Goal: Transaction & Acquisition: Purchase product/service

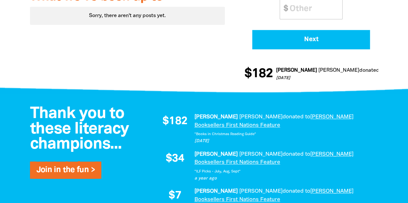
scroll to position [387, 0]
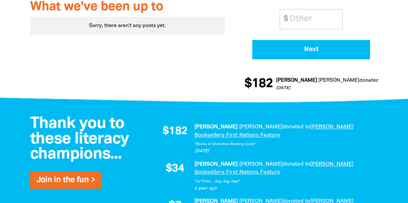
drag, startPoint x: 205, startPoint y: 110, endPoint x: 223, endPoint y: 109, distance: 18.1
click at [223, 148] on p "[DATE]" at bounding box center [282, 151] width 177 height 6
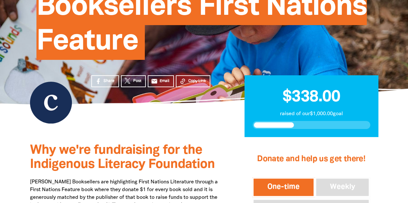
scroll to position [161, 0]
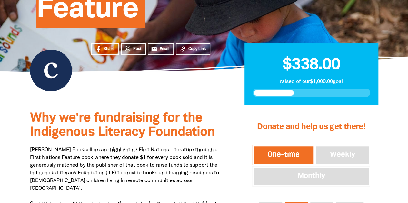
click at [300, 145] on button "One-time" at bounding box center [283, 155] width 63 height 20
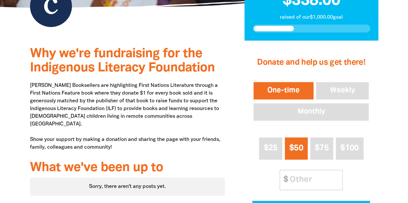
click at [291, 81] on button "One-time" at bounding box center [283, 91] width 63 height 20
click at [338, 81] on button "Weekly" at bounding box center [342, 91] width 55 height 20
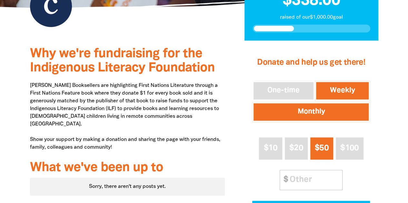
click at [328, 102] on button "Monthly" at bounding box center [311, 112] width 118 height 20
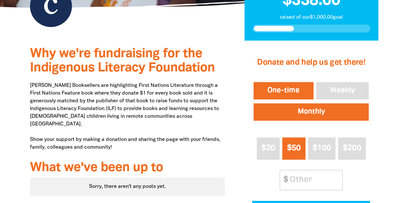
click at [297, 81] on button "One-time" at bounding box center [283, 91] width 63 height 20
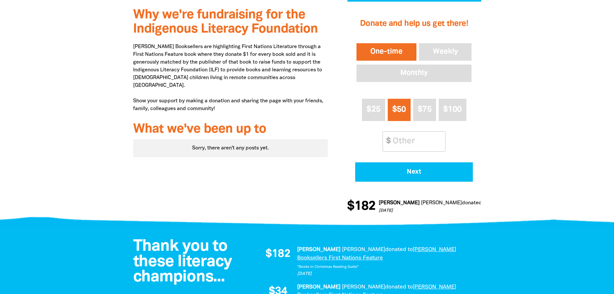
scroll to position [258, 0]
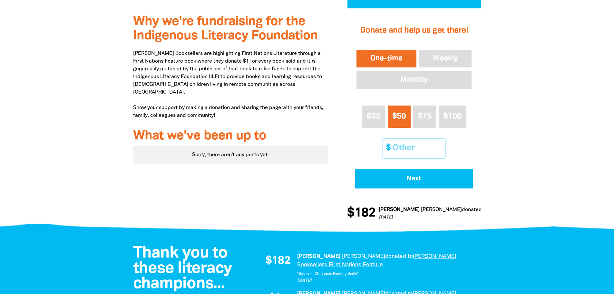
click at [408, 138] on input "Other Amount" at bounding box center [416, 148] width 57 height 20
type input "79"
click at [408, 116] on div at bounding box center [307, 118] width 614 height 221
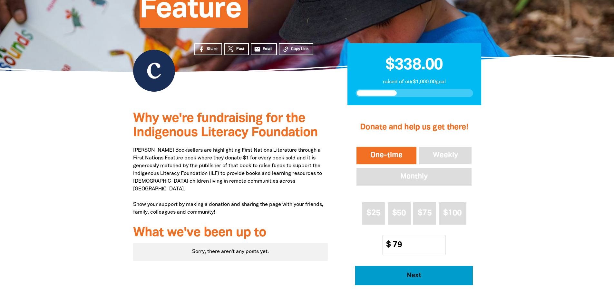
click at [406, 203] on button "Next" at bounding box center [414, 275] width 118 height 19
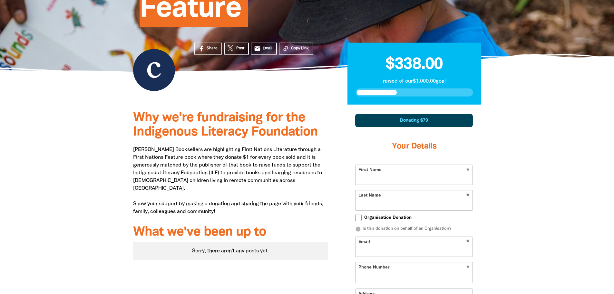
scroll to position [224, 0]
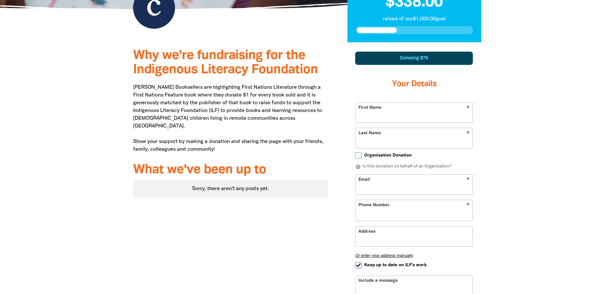
select select "AU"
click at [397, 103] on input "First Name" at bounding box center [414, 113] width 117 height 20
type input "[PERSON_NAME]"
type input "A"
type input "[PERSON_NAME]"
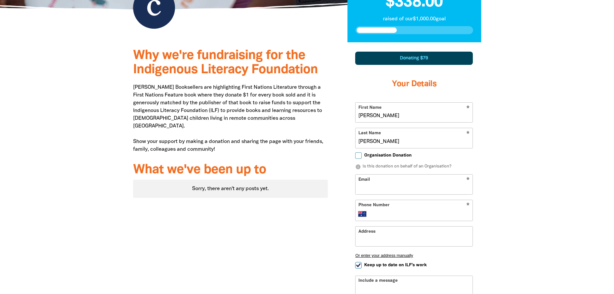
click at [357, 152] on input "Organisation Donation" at bounding box center [358, 155] width 6 height 6
checkbox input "true"
select select "AU"
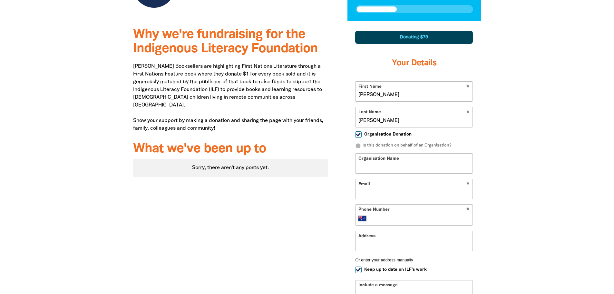
scroll to position [256, 0]
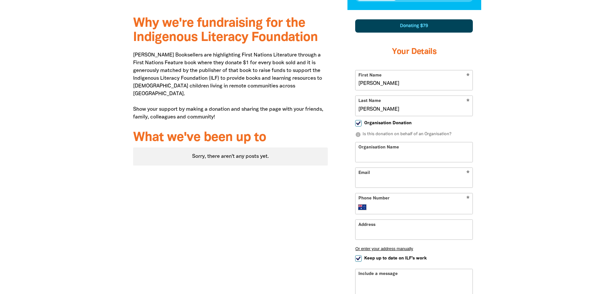
click at [387, 142] on input "Organisation Name" at bounding box center [414, 152] width 117 height 20
type input "[PERSON_NAME] Booksellers"
click at [392, 168] on input "Email" at bounding box center [414, 178] width 117 height 20
type input "[PERSON_NAME][EMAIL_ADDRESS][DOMAIN_NAME]"
click at [360, 120] on input "Organisation Donation" at bounding box center [358, 123] width 6 height 6
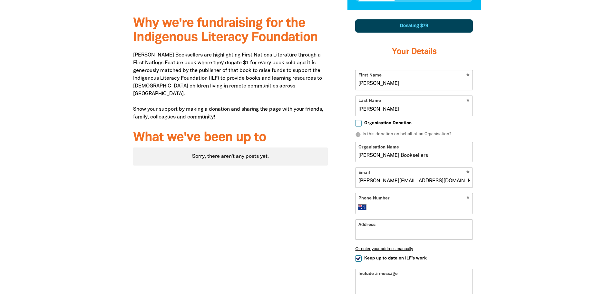
checkbox input "false"
select select "AU"
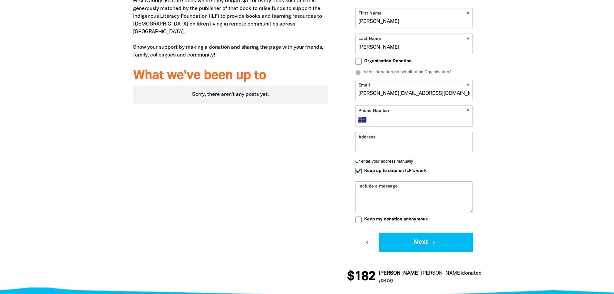
scroll to position [385, 0]
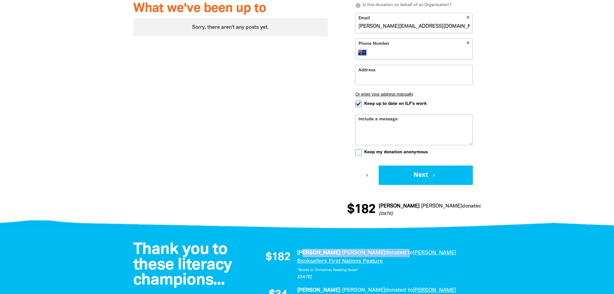
drag, startPoint x: 303, startPoint y: 220, endPoint x: 356, endPoint y: 217, distance: 53.6
click at [356, 203] on p "[PERSON_NAME] donated to [PERSON_NAME] Booksellers First Nations Feature" at bounding box center [385, 257] width 177 height 16
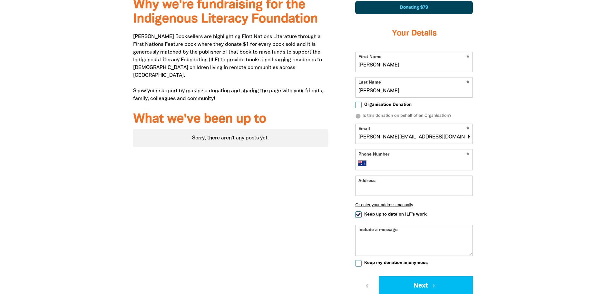
scroll to position [256, 0]
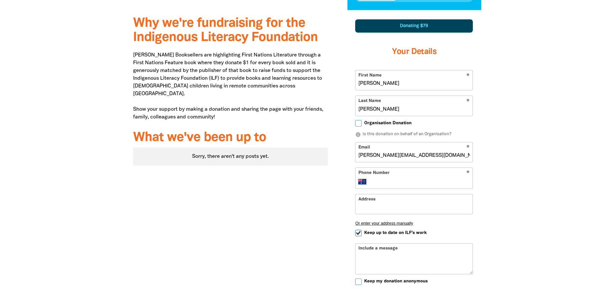
click at [362, 120] on input "Organisation Donation" at bounding box center [358, 123] width 6 height 6
checkbox input "true"
select select "AU"
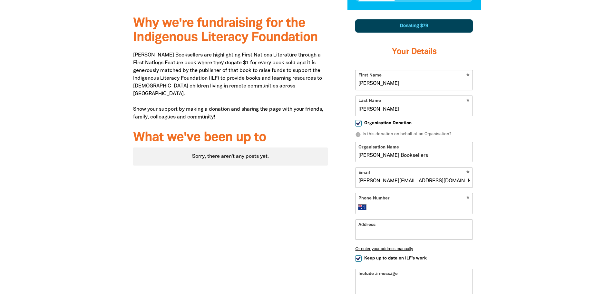
click at [357, 120] on input "Organisation Donation" at bounding box center [358, 123] width 6 height 6
checkbox input "false"
select select "AU"
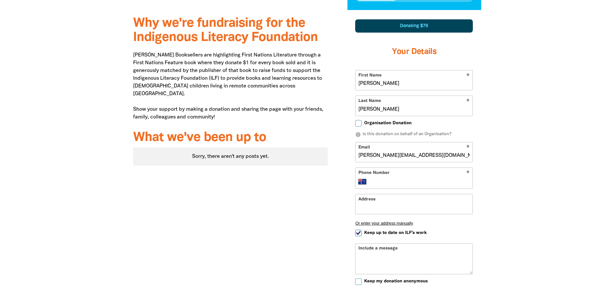
click at [357, 120] on input "Organisation Donation" at bounding box center [358, 123] width 6 height 6
checkbox input "true"
select select "AU"
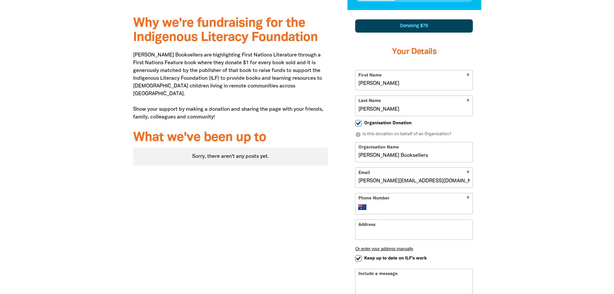
click at [357, 120] on input "Organisation Donation" at bounding box center [358, 123] width 6 height 6
checkbox input "false"
select select "AU"
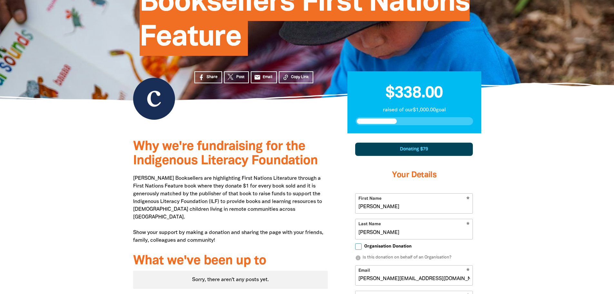
scroll to position [193, 0]
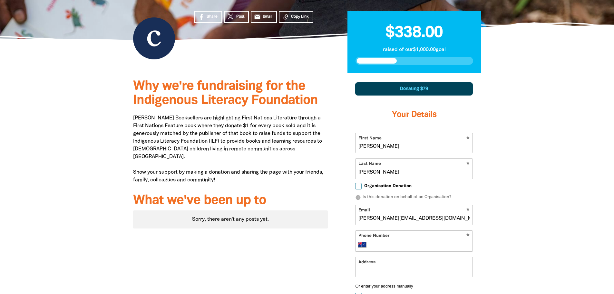
click at [376, 133] on input "[PERSON_NAME]" at bounding box center [414, 143] width 117 height 20
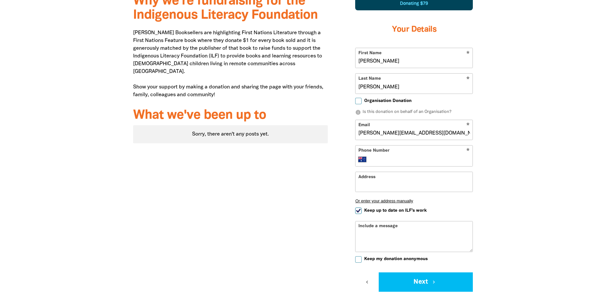
scroll to position [290, 0]
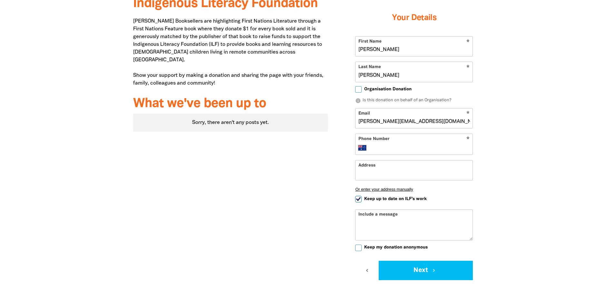
type input "[PERSON_NAME]"
click at [385, 134] on div "* Phone Number International [GEOGRAPHIC_DATA] [GEOGRAPHIC_DATA] [GEOGRAPHIC_DA…" at bounding box center [414, 144] width 118 height 21
click at [386, 144] on input "Phone Number" at bounding box center [421, 148] width 99 height 8
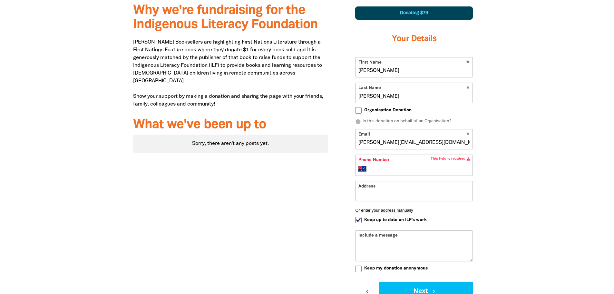
scroll to position [258, 0]
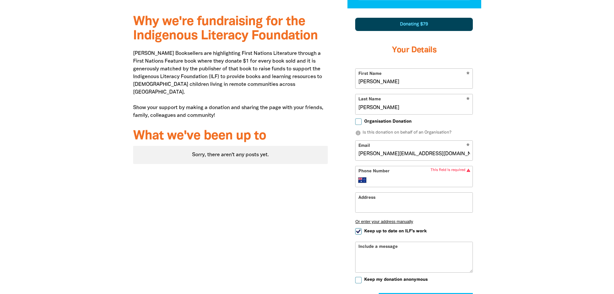
click at [386, 176] on input "Phone Number" at bounding box center [421, 180] width 99 height 8
paste input "0432 801 982"
type input "0432 801 982"
click at [408, 163] on div "Why we're fundraising for the Indigenous Literacy Foundation [PERSON_NAME] Book…" at bounding box center [307, 180] width 387 height 345
click at [365, 193] on input "Address" at bounding box center [414, 203] width 117 height 20
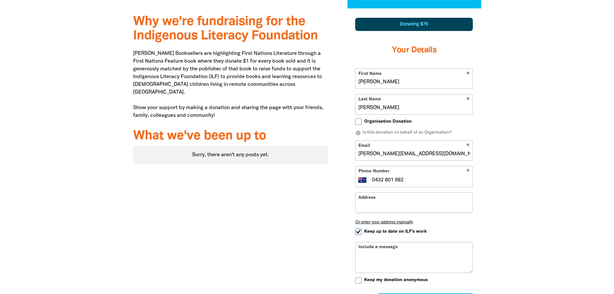
paste input "[STREET_ADDRESS]"
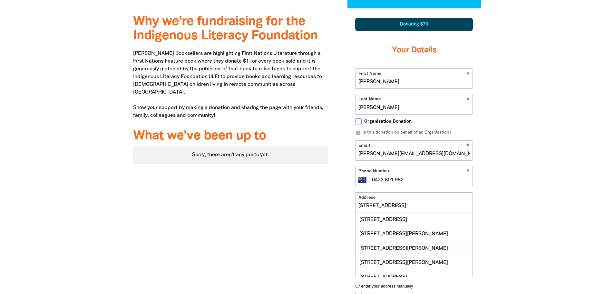
click at [408, 177] on div at bounding box center [307, 213] width 614 height 410
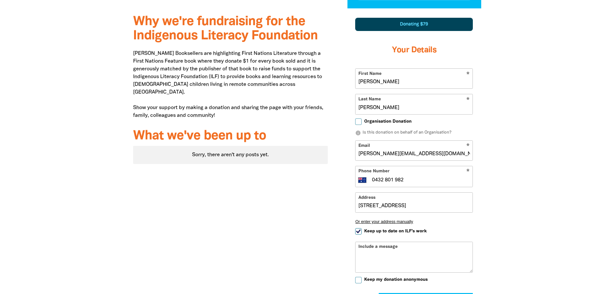
click at [408, 177] on div at bounding box center [307, 180] width 614 height 345
click at [408, 193] on input "[STREET_ADDRESS]" at bounding box center [414, 203] width 117 height 20
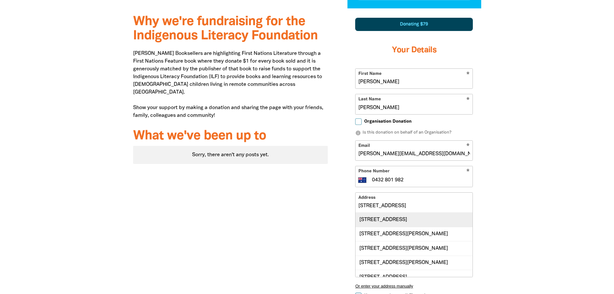
click at [408, 203] on div "[STREET_ADDRESS]" at bounding box center [414, 220] width 117 height 14
type input "[STREET_ADDRESS]"
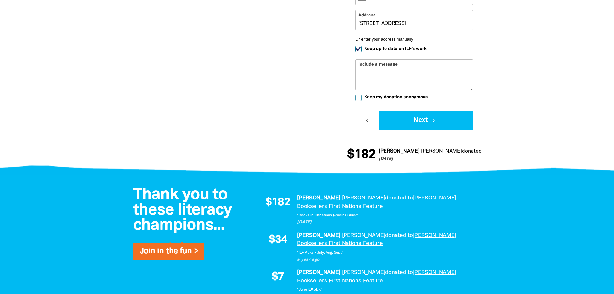
scroll to position [451, 0]
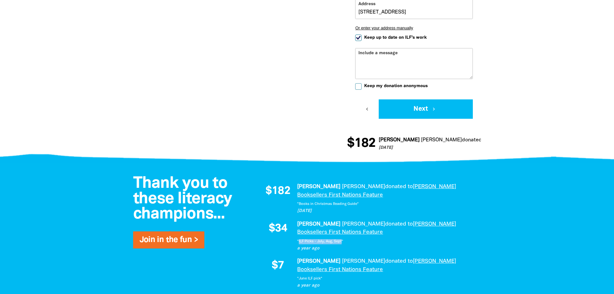
drag, startPoint x: 298, startPoint y: 190, endPoint x: 342, endPoint y: 191, distance: 43.5
click at [342, 203] on em ""ILF Picks - July, Aug, Sept"" at bounding box center [320, 241] width 46 height 3
copy em "ILF Picks - July, Aug, Sept"
click at [394, 58] on textarea "Include a message" at bounding box center [414, 68] width 117 height 21
paste textarea "ILF Picks - July, Aug, Sept"
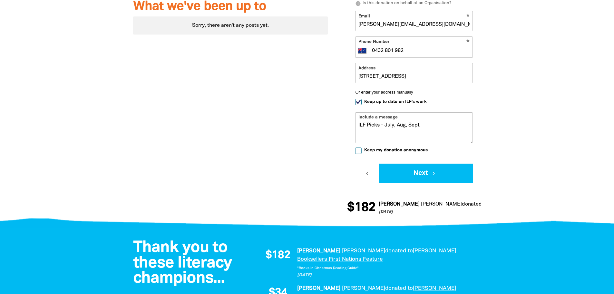
scroll to position [387, 0]
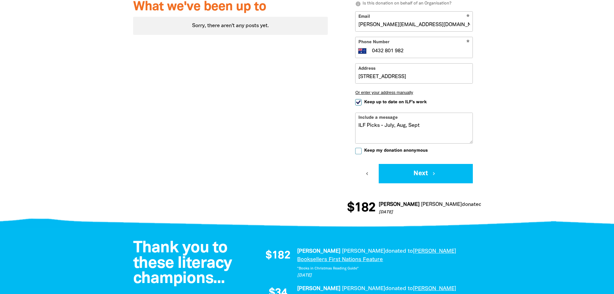
click at [389, 123] on textarea "ILF Picks - July, Aug, Sept" at bounding box center [414, 133] width 117 height 21
click at [405, 123] on textarea "ILF Picks - March, Aug, Sept" at bounding box center [414, 133] width 117 height 21
click at [408, 123] on textarea "ILF Picks - March, April, Sept" at bounding box center [414, 133] width 117 height 21
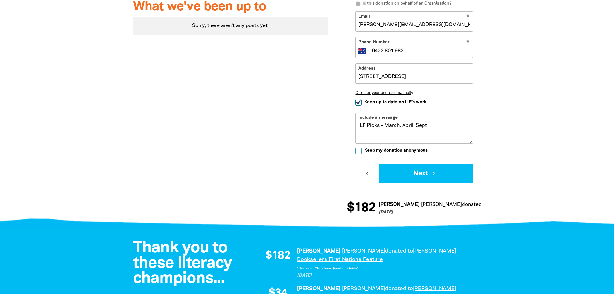
click at [408, 123] on textarea "ILF Picks - March, April, Sept" at bounding box center [414, 133] width 117 height 21
type textarea "ILF Picks - March, April, May, June, July, August"
click at [408, 88] on div at bounding box center [307, 51] width 614 height 345
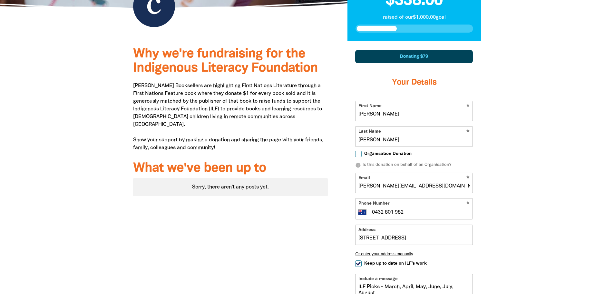
scroll to position [258, 0]
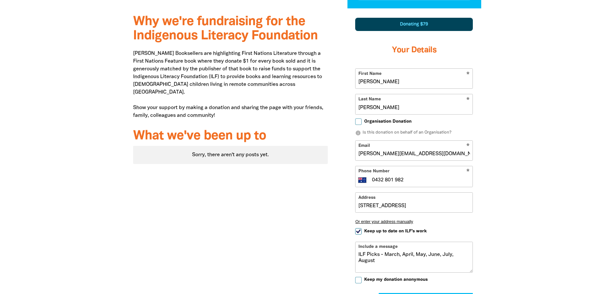
click at [359, 118] on input "Organisation Donation" at bounding box center [358, 121] width 6 height 6
checkbox input "true"
select select "AU"
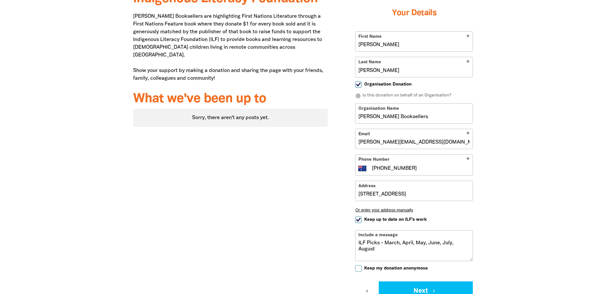
scroll to position [355, 0]
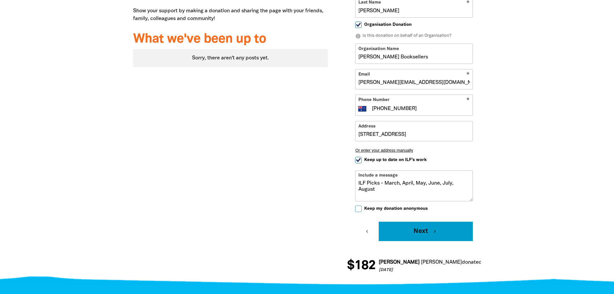
click at [404, 203] on button "Next chevron_right" at bounding box center [426, 231] width 94 height 19
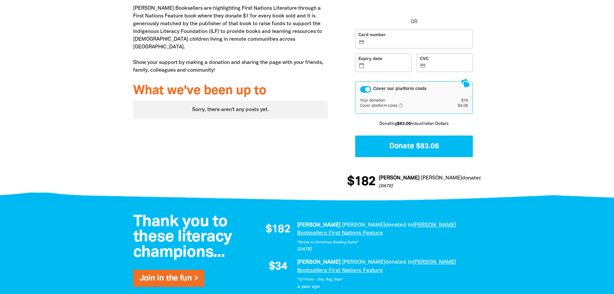
scroll to position [218, 0]
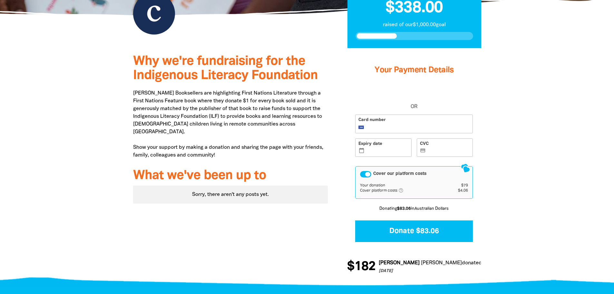
click at [385, 138] on label "Expiry date calendar_today" at bounding box center [383, 147] width 56 height 19
click at [385, 148] on input "Expiry date calendar_today" at bounding box center [387, 148] width 43 height 0
click at [402, 188] on icon "help_outlined" at bounding box center [404, 190] width 10 height 5
click at [400, 188] on icon "help_outlined" at bounding box center [404, 190] width 10 height 5
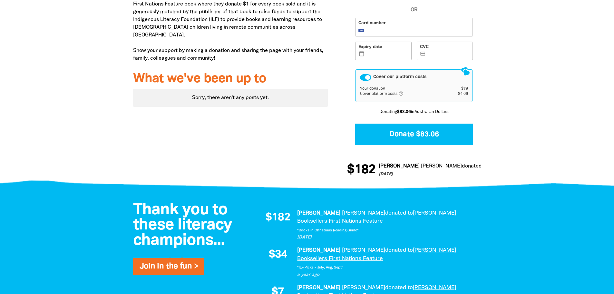
scroll to position [186, 0]
